Goal: Task Accomplishment & Management: Manage account settings

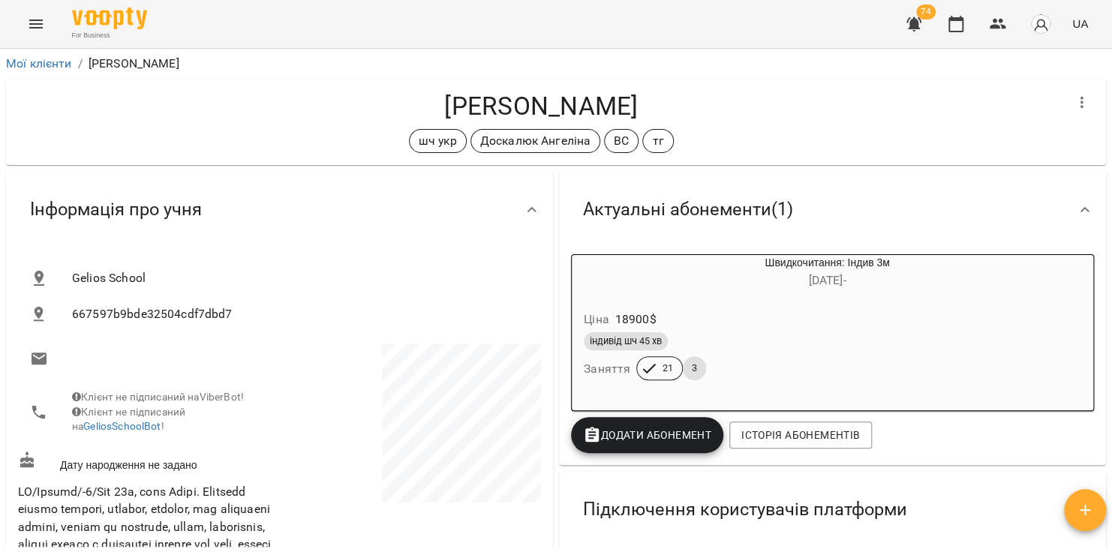
scroll to position [1862, 0]
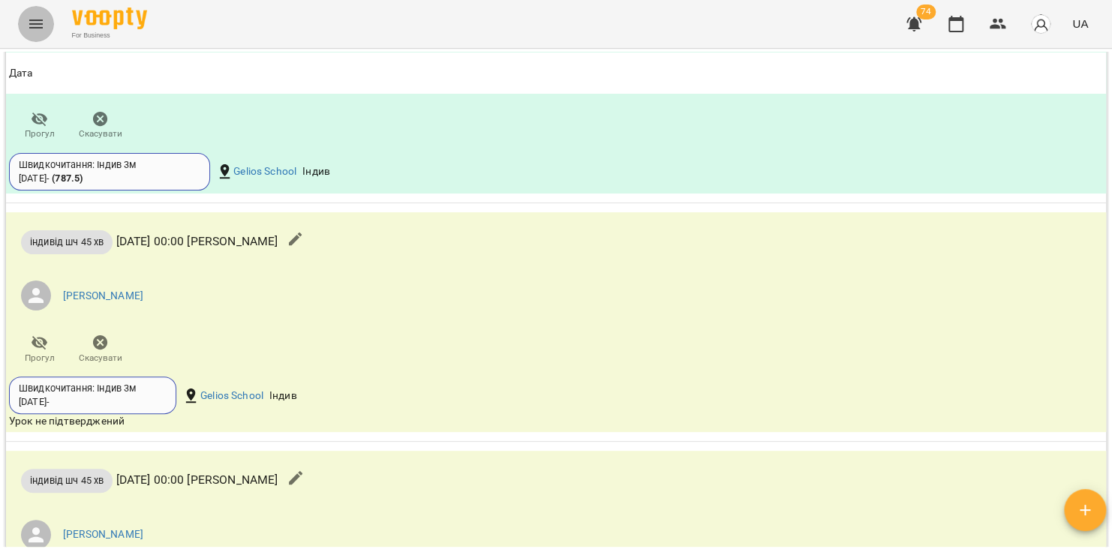
click at [38, 21] on icon "Menu" at bounding box center [36, 24] width 18 height 18
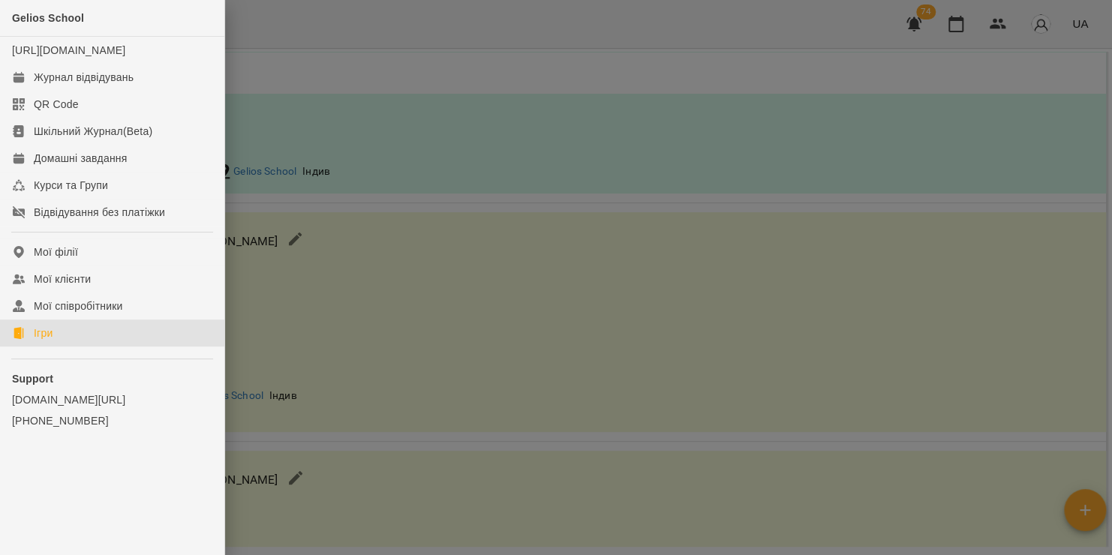
click at [65, 347] on link "Ігри" at bounding box center [112, 333] width 224 height 27
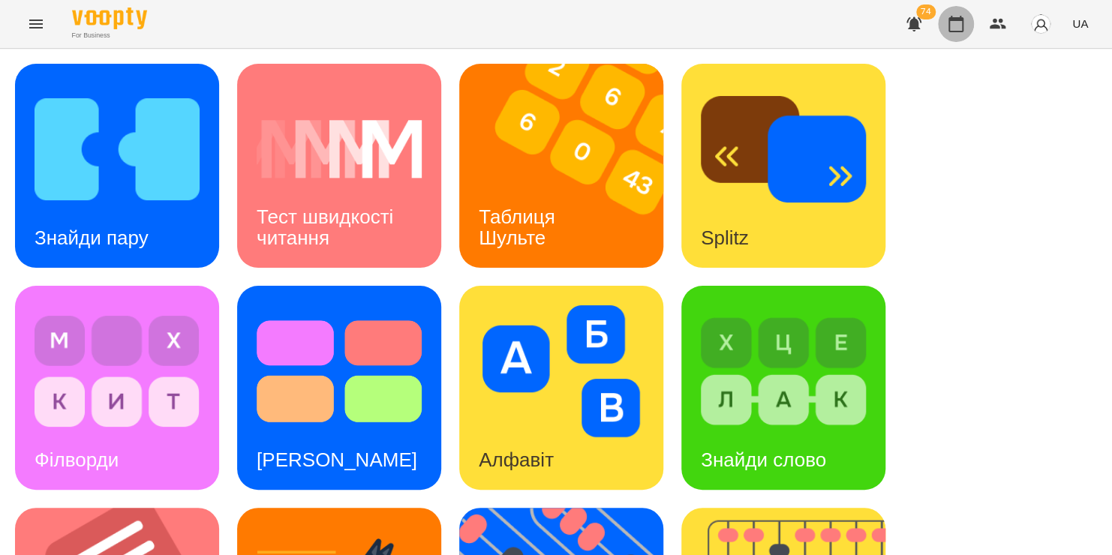
click at [955, 29] on icon "button" at bounding box center [956, 24] width 18 height 18
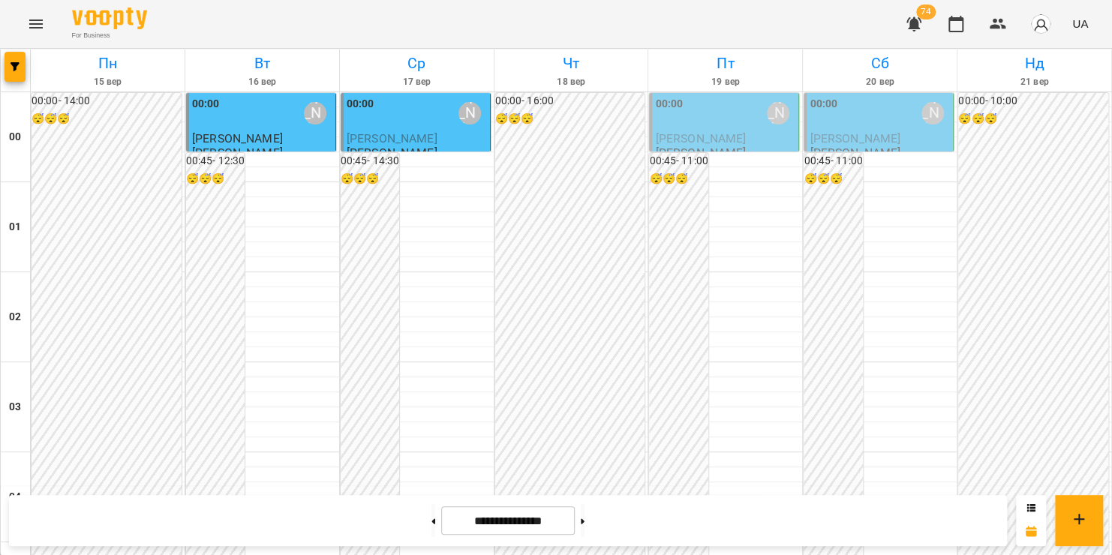
scroll to position [1735, 0]
click at [28, 27] on icon "Menu" at bounding box center [36, 24] width 18 height 18
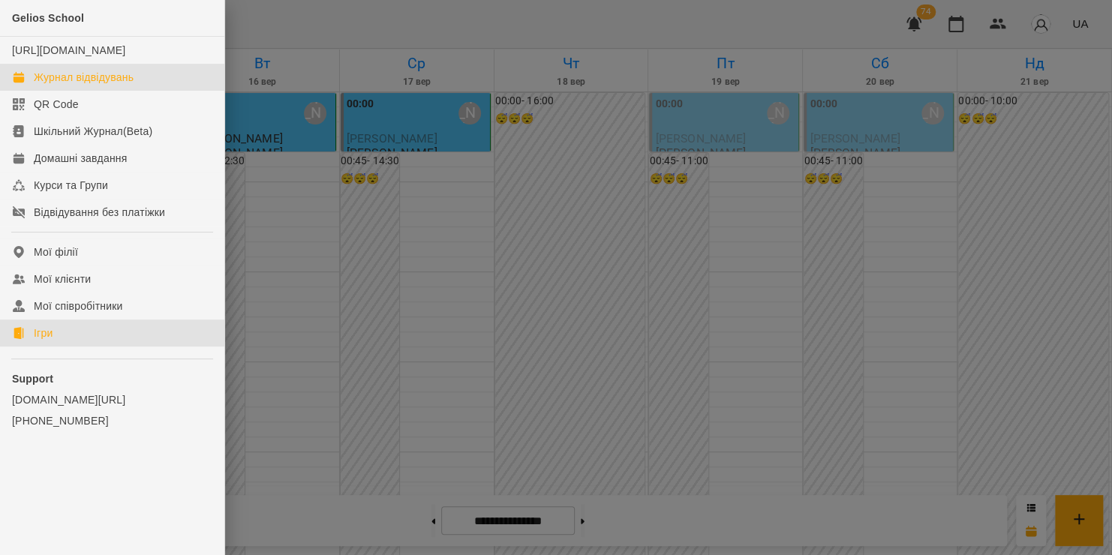
click at [67, 347] on link "Ігри" at bounding box center [112, 333] width 224 height 27
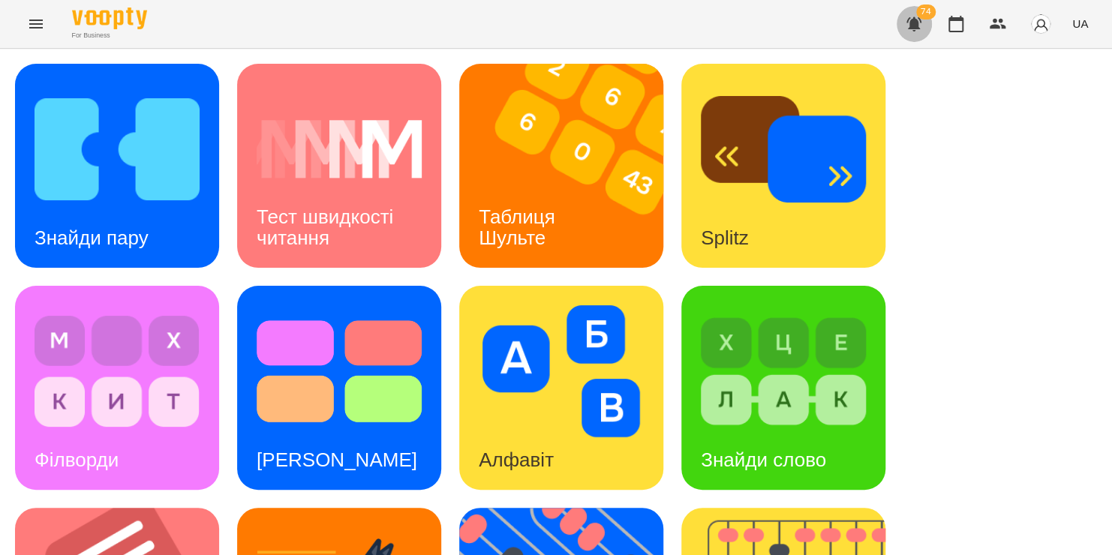
click at [919, 24] on icon "button" at bounding box center [913, 24] width 15 height 14
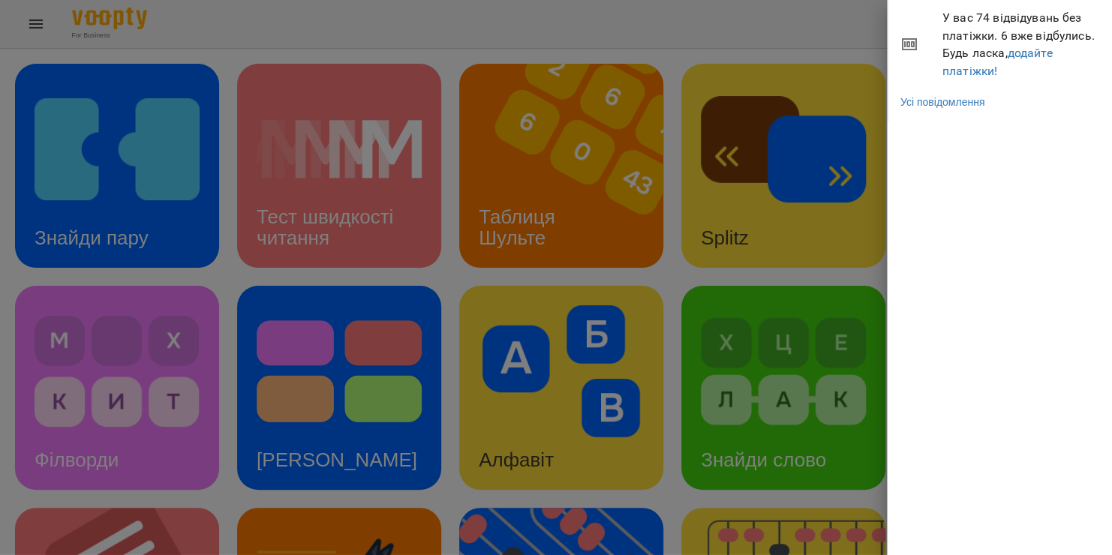
click at [839, 33] on div at bounding box center [556, 277] width 1112 height 555
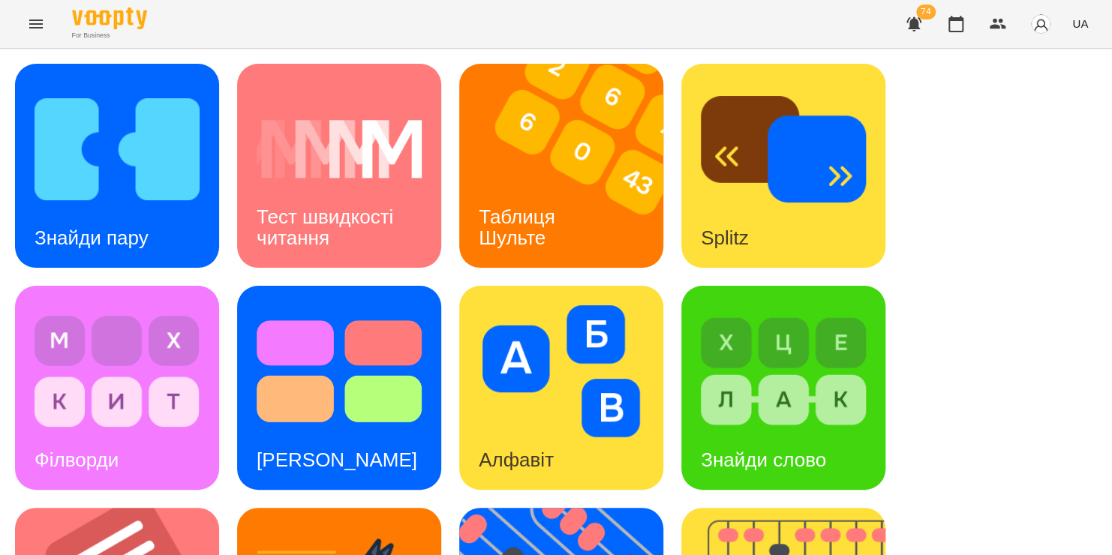
scroll to position [339, 0]
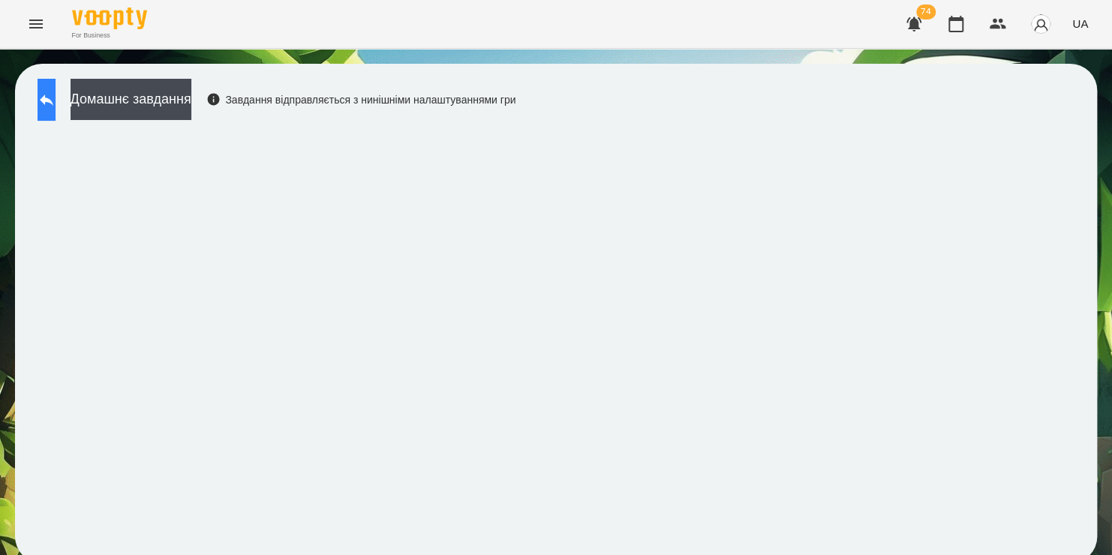
click at [53, 99] on icon at bounding box center [47, 100] width 14 height 11
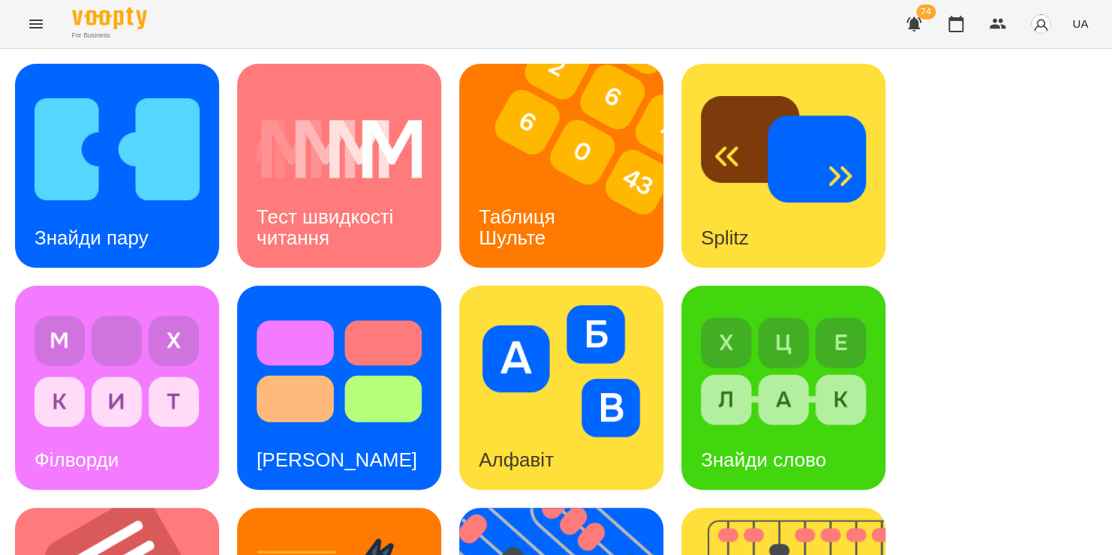
scroll to position [615, 0]
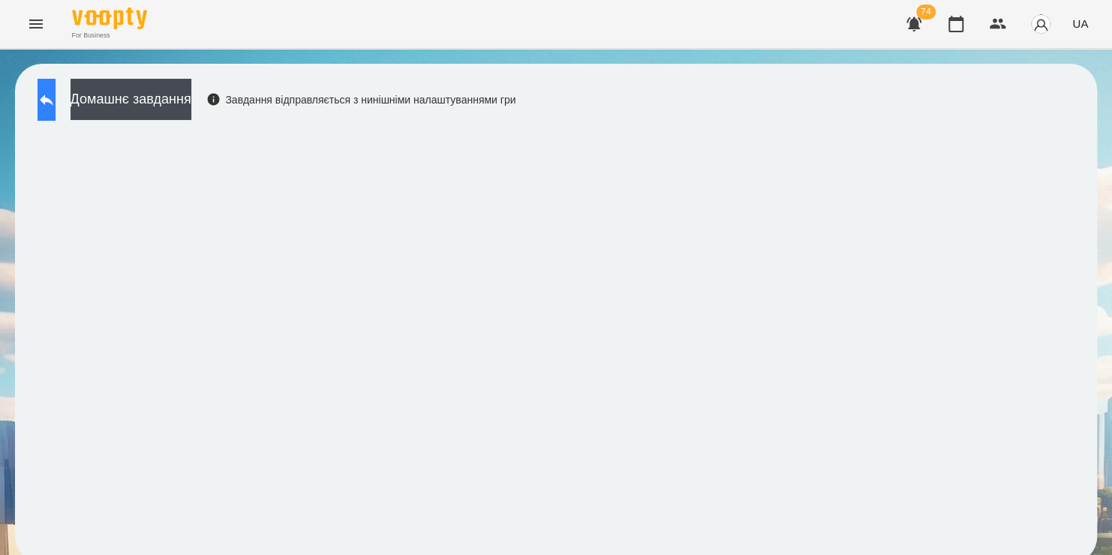
click at [53, 102] on icon at bounding box center [47, 100] width 14 height 11
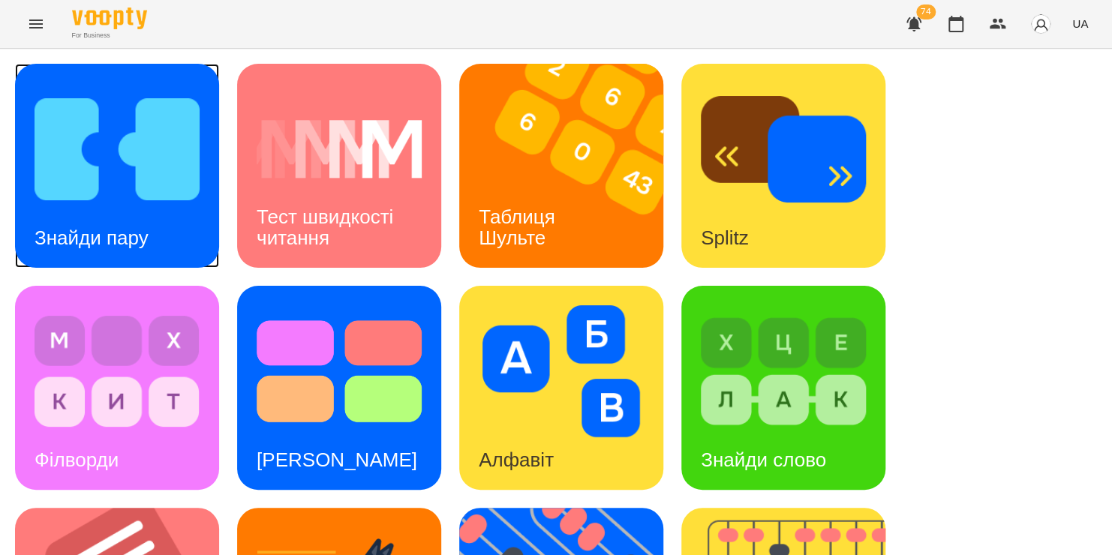
click at [121, 222] on div "Знайди пару" at bounding box center [91, 238] width 153 height 59
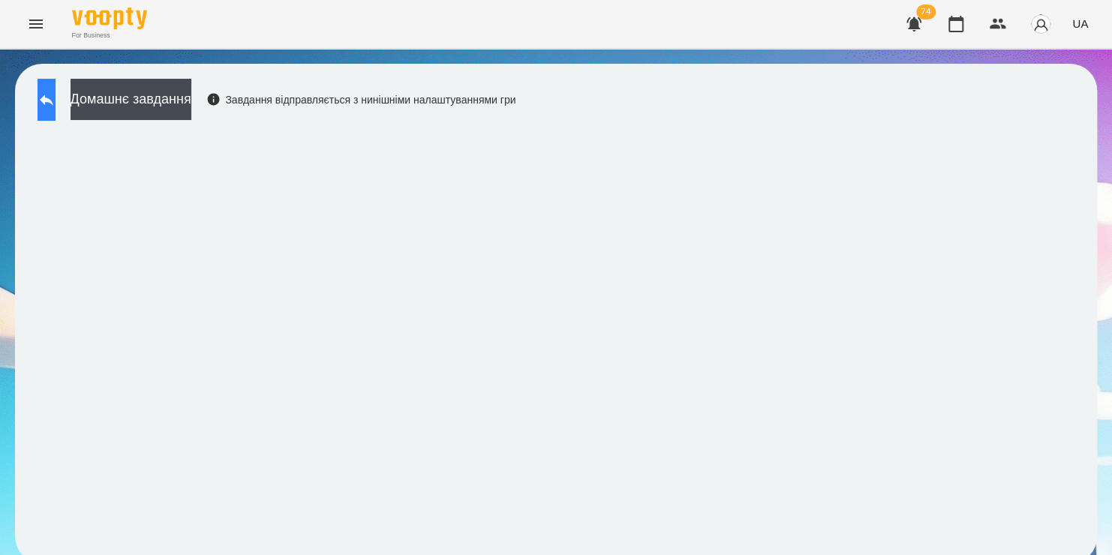
click at [56, 93] on icon at bounding box center [47, 100] width 18 height 18
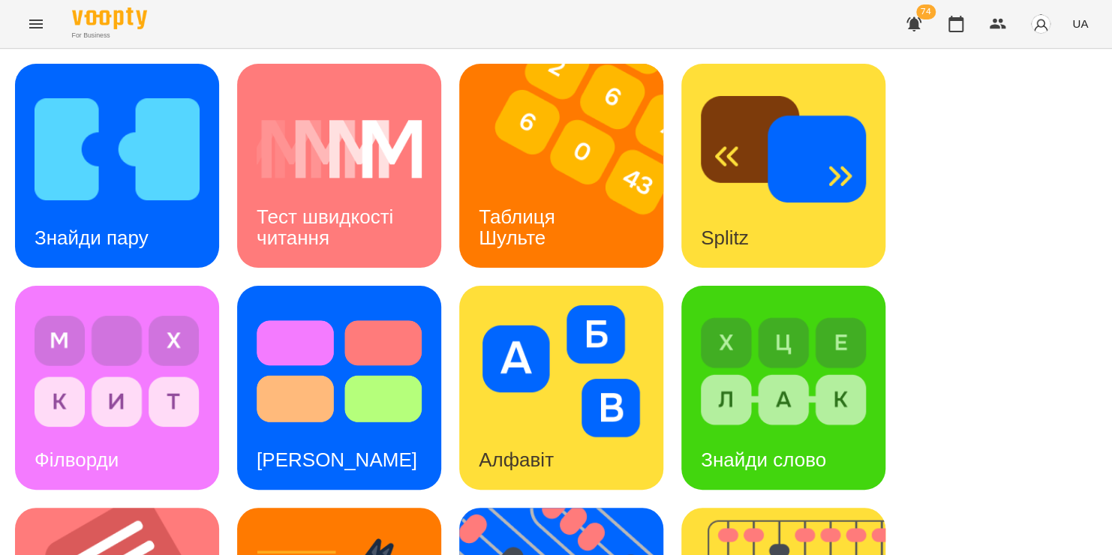
scroll to position [446, 0]
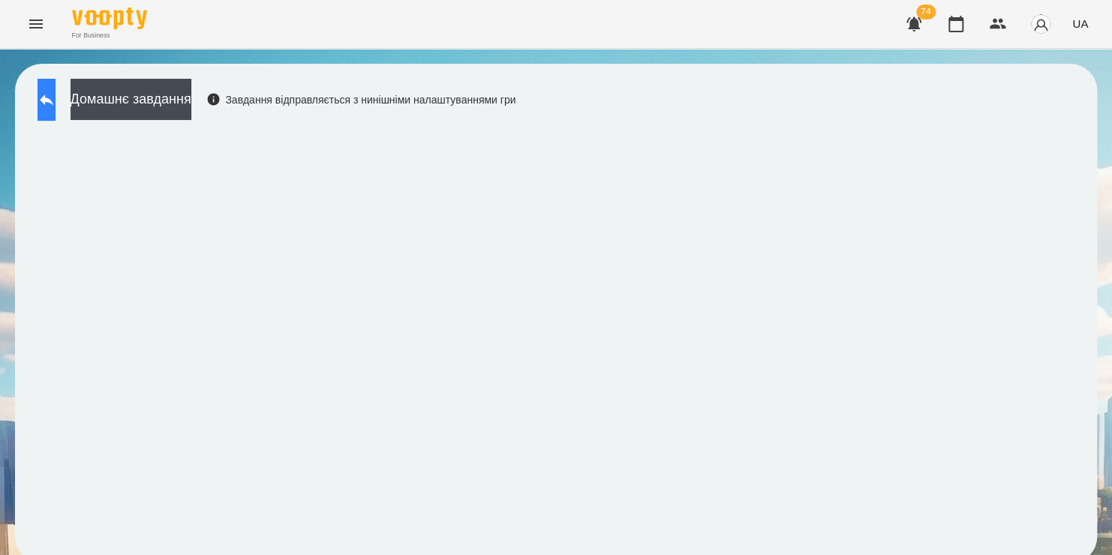
click at [53, 103] on icon at bounding box center [47, 100] width 14 height 11
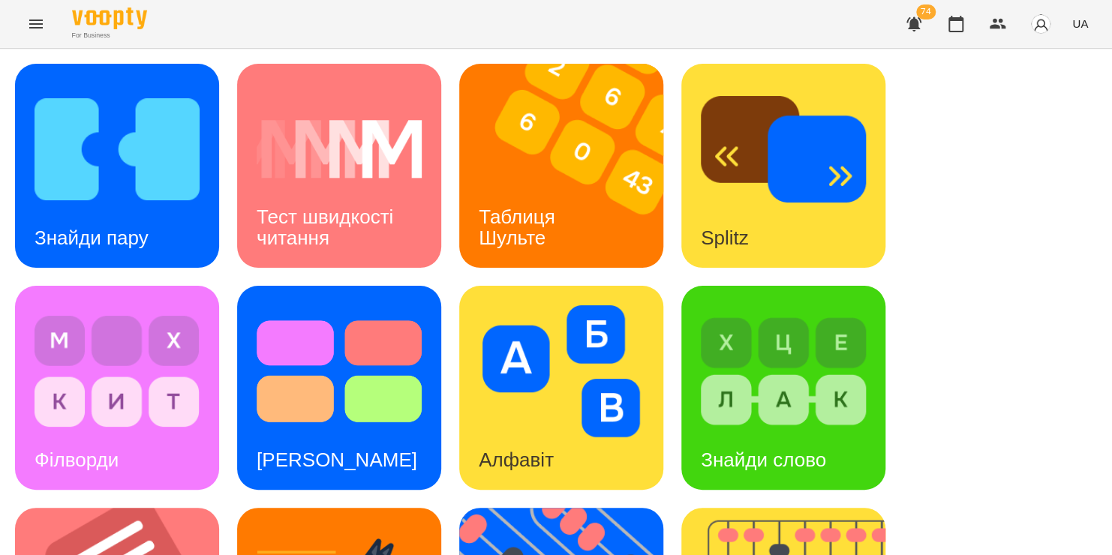
scroll to position [615, 0]
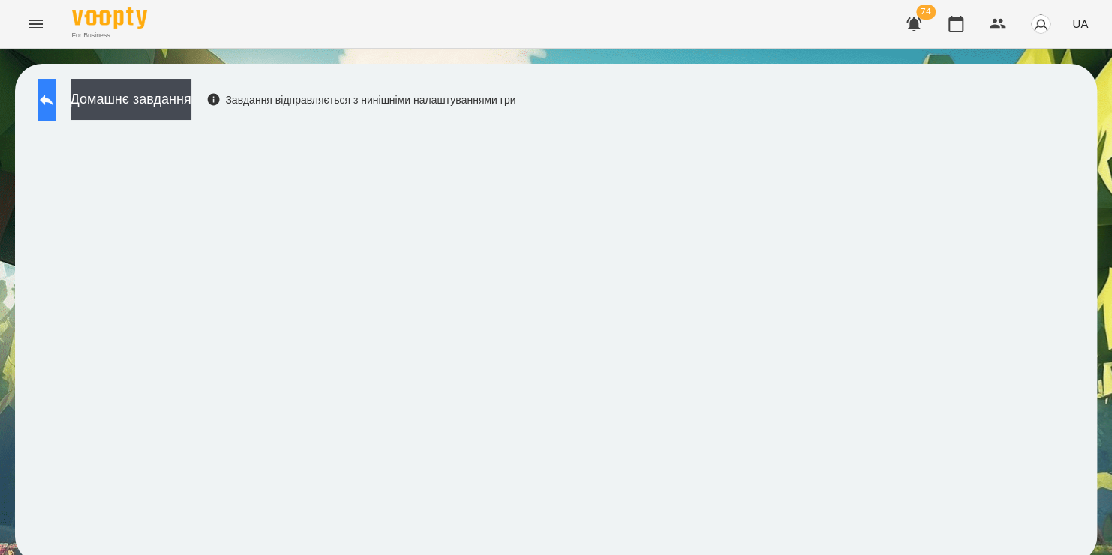
click at [56, 95] on button at bounding box center [47, 100] width 18 height 42
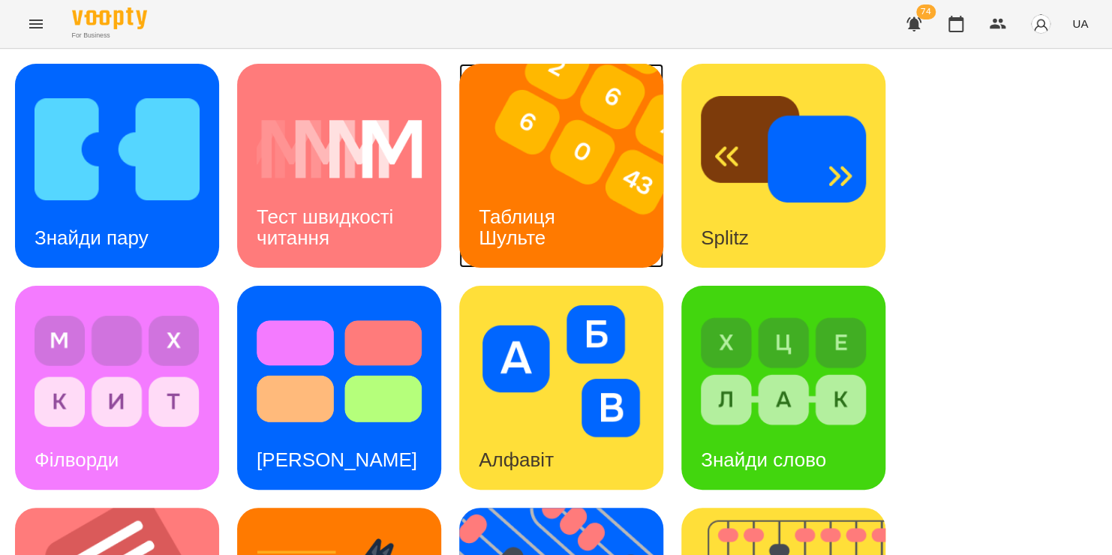
click at [536, 224] on h3 "Таблиця Шульте" at bounding box center [520, 227] width 82 height 43
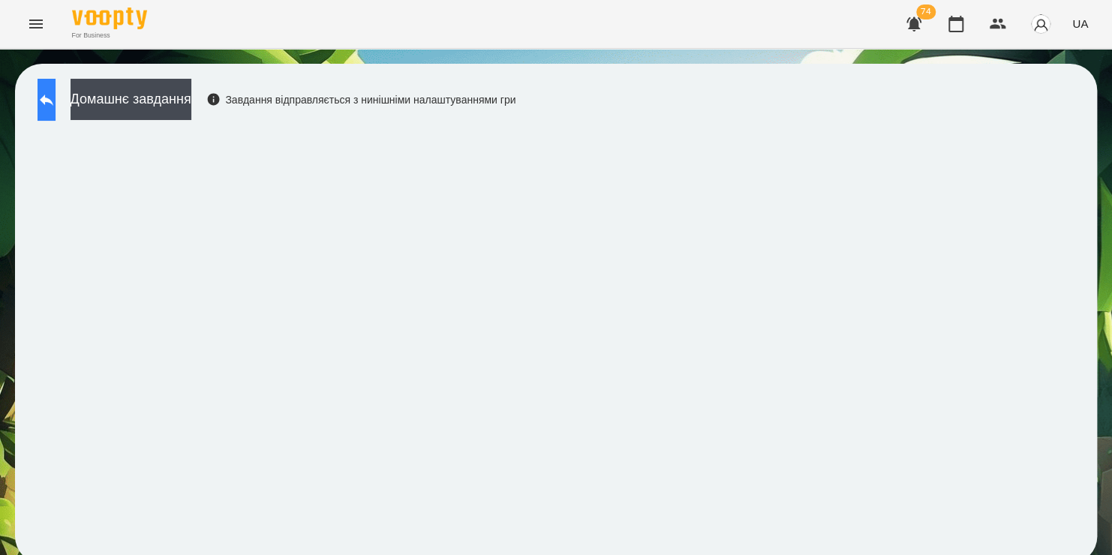
click at [56, 113] on button at bounding box center [47, 100] width 18 height 42
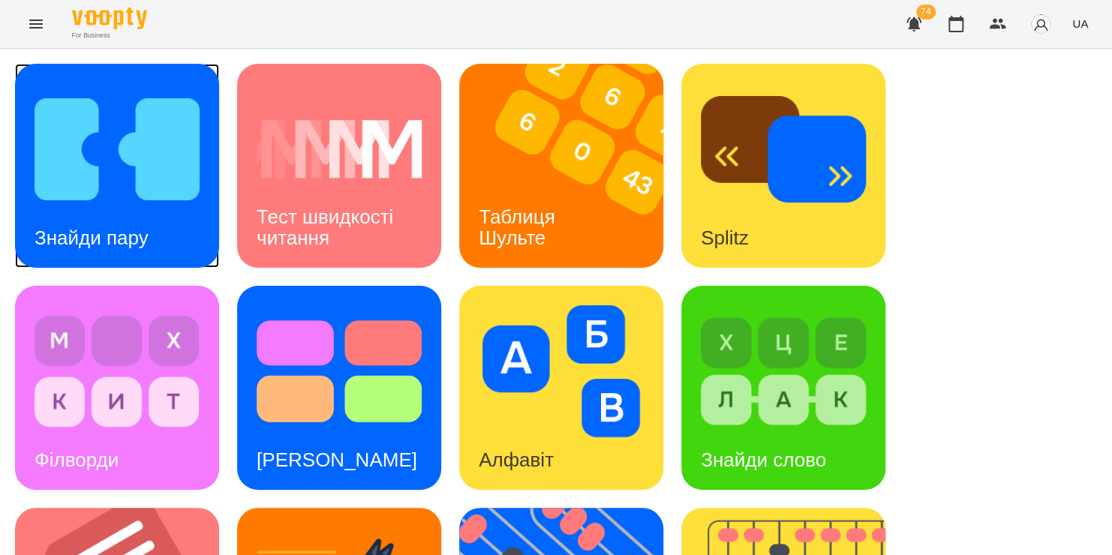
click at [68, 113] on img at bounding box center [117, 149] width 165 height 132
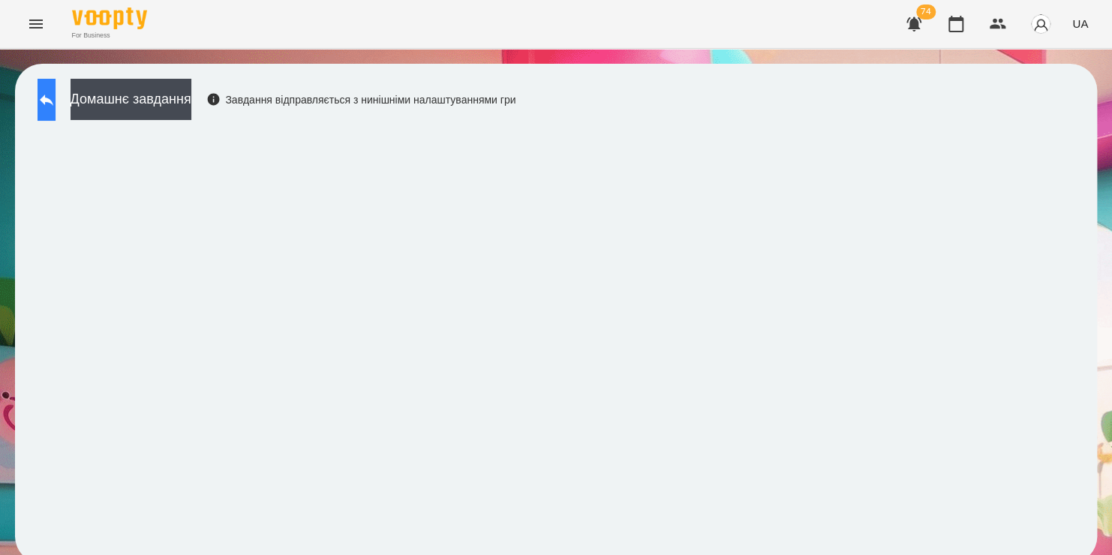
click at [56, 102] on icon at bounding box center [47, 100] width 18 height 18
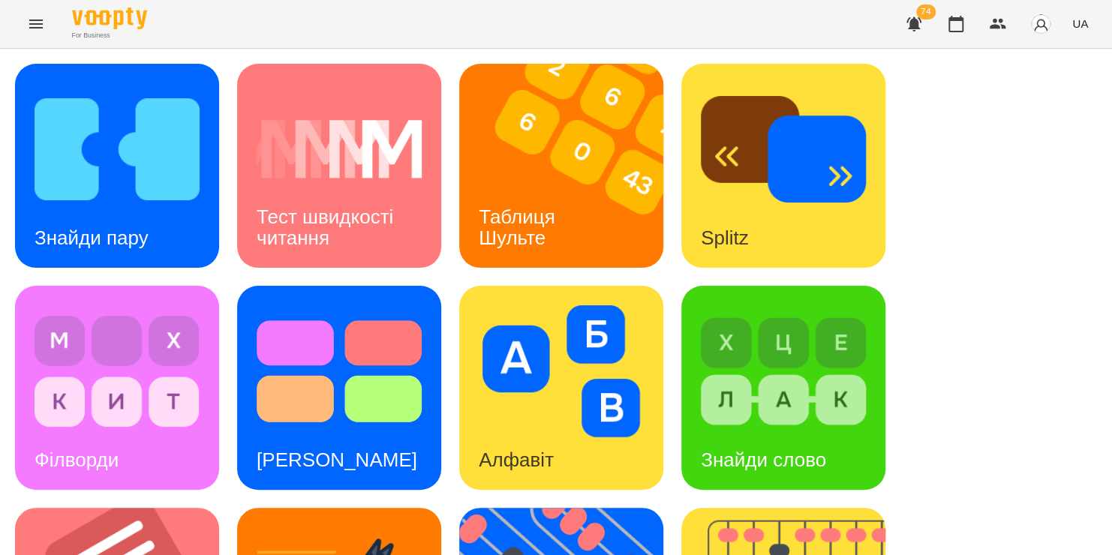
scroll to position [615, 0]
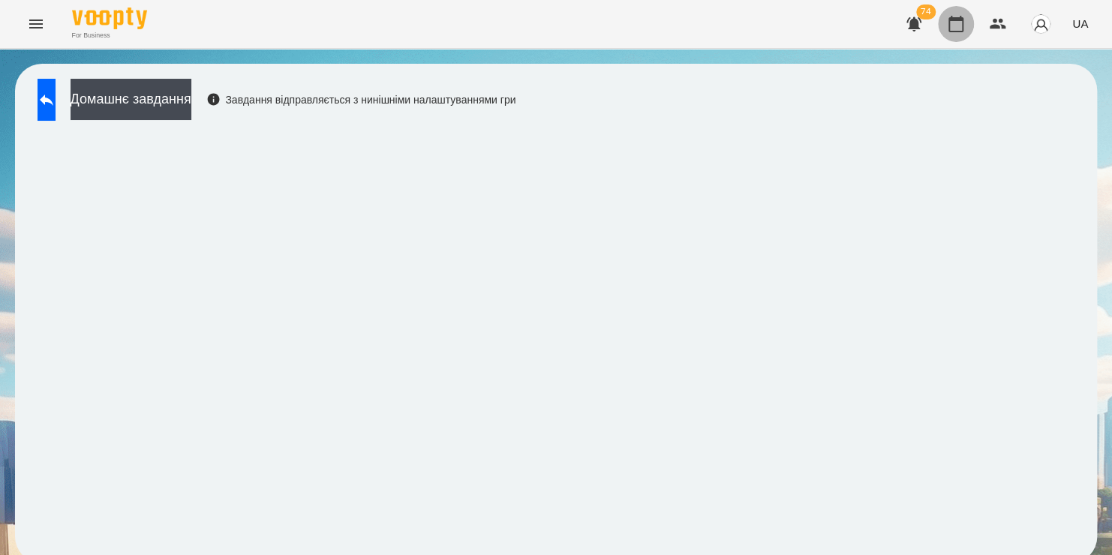
click at [955, 24] on icon "button" at bounding box center [956, 24] width 18 height 18
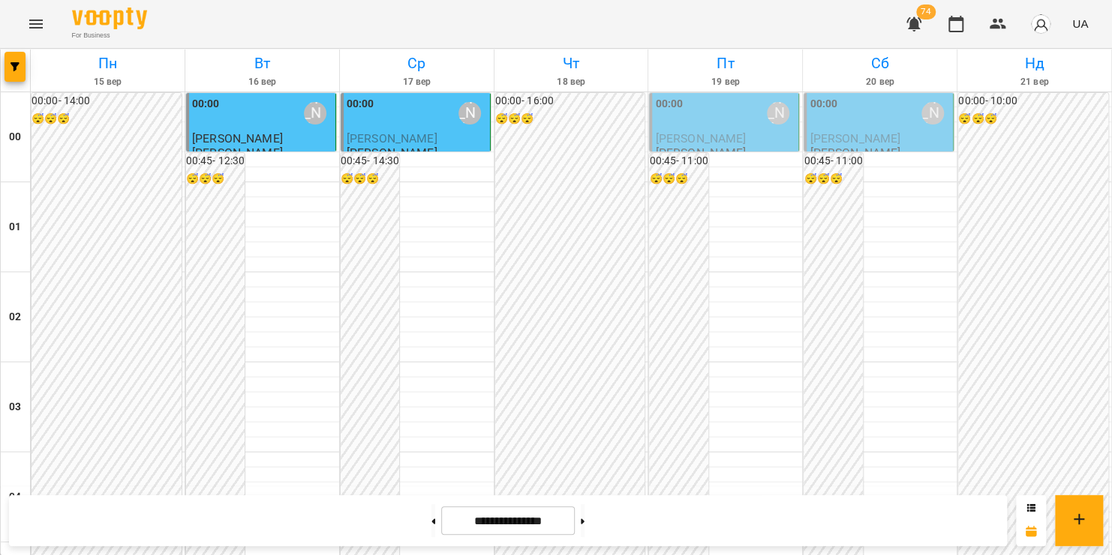
scroll to position [1765, 0]
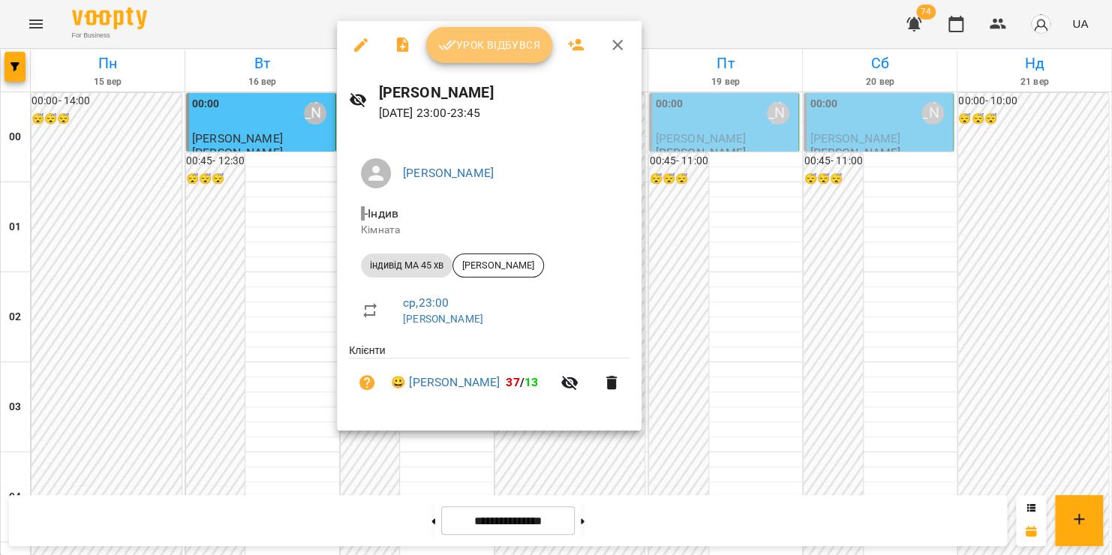
click at [500, 46] on span "Урок відбувся" at bounding box center [489, 45] width 102 height 18
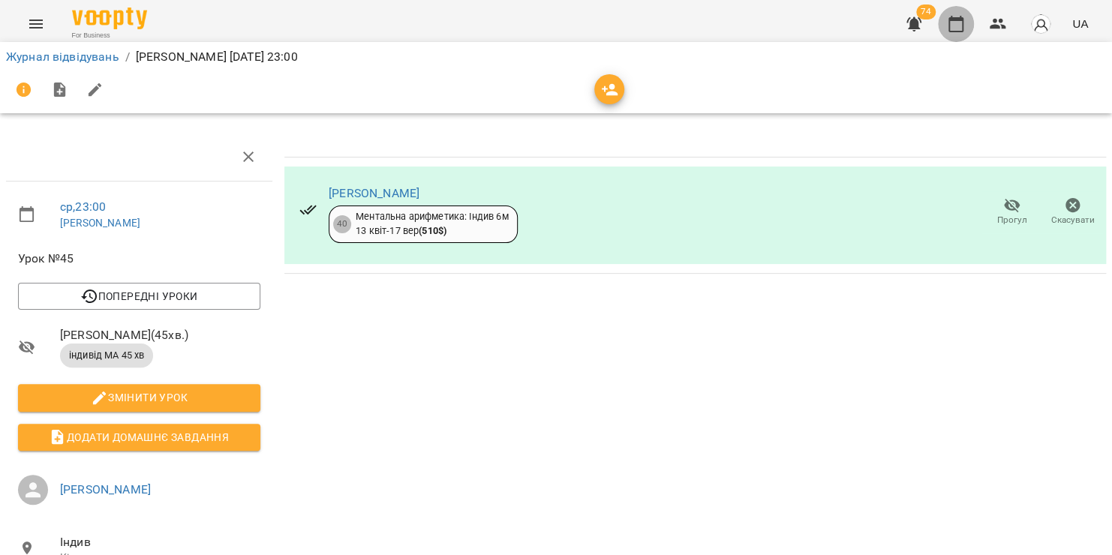
click at [954, 19] on icon "button" at bounding box center [955, 24] width 15 height 17
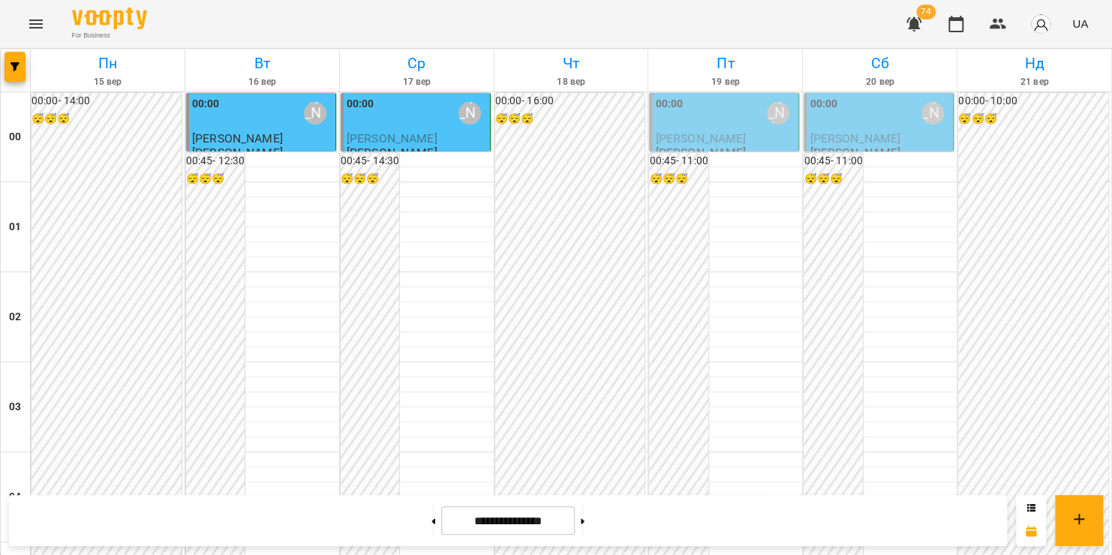
scroll to position [1500, 0]
